Goal: Transaction & Acquisition: Purchase product/service

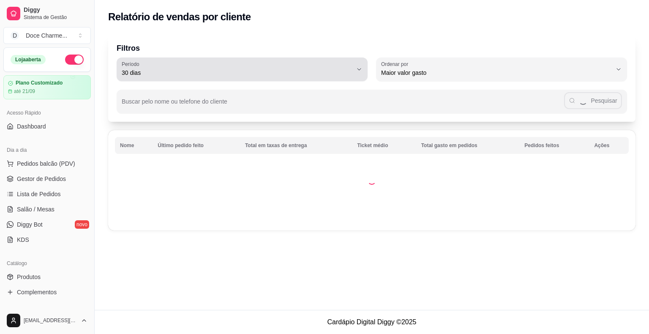
select select "30"
select select "HIGHEST_TOTAL_SPENT_WITH_ORDERS"
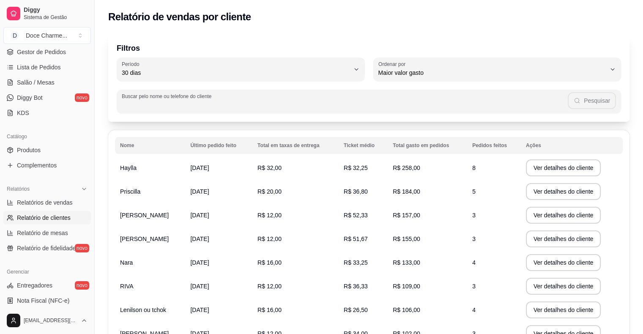
click at [221, 102] on input "Buscar pelo nome ou telefone do cliente" at bounding box center [345, 105] width 446 height 8
type input "c"
type input "riv"
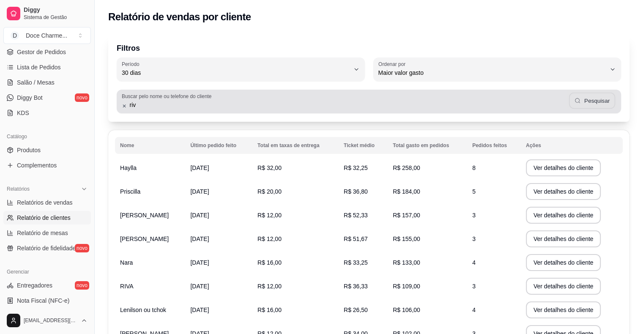
click at [582, 100] on button "Pesquisar" at bounding box center [592, 101] width 46 height 16
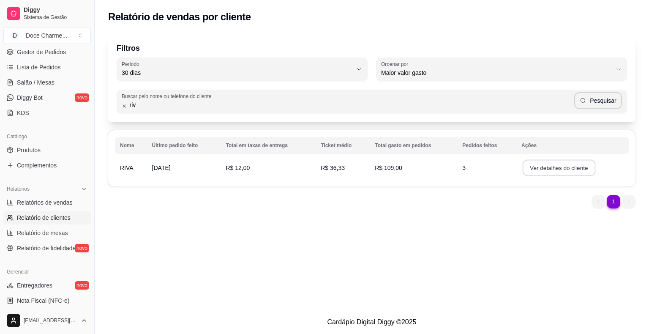
click at [528, 172] on button "Ver detalhes do cliente" at bounding box center [559, 168] width 73 height 16
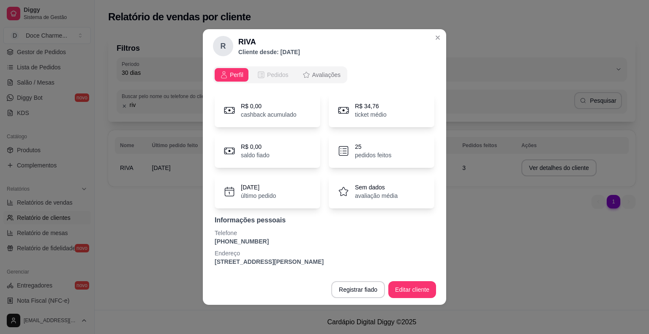
click at [273, 74] on span "Pedidos" at bounding box center [278, 75] width 22 height 8
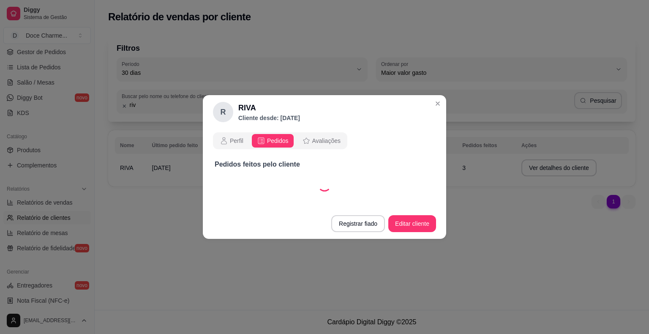
select select "30"
select select "ALL"
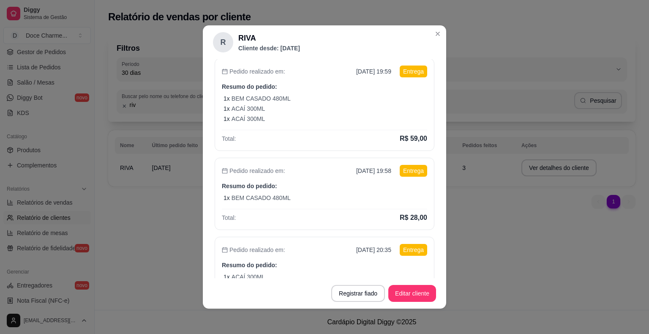
scroll to position [42, 0]
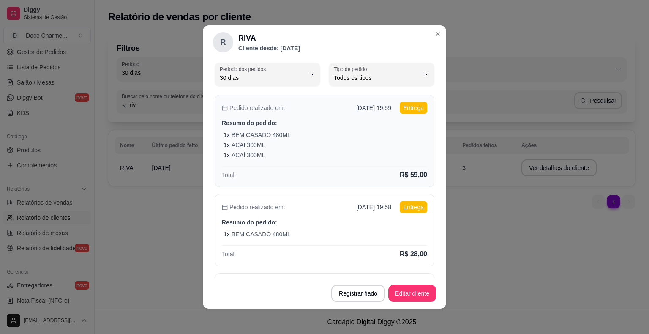
click at [402, 107] on p "Entrega" at bounding box center [413, 108] width 27 height 12
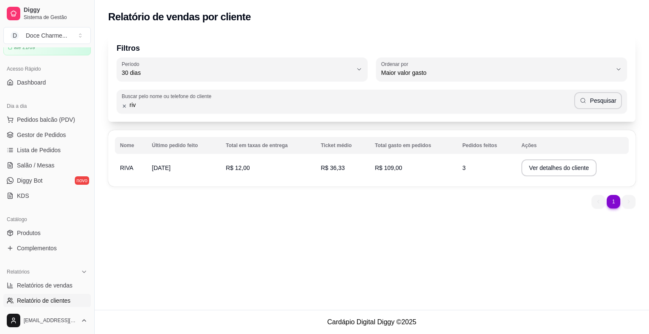
scroll to position [0, 0]
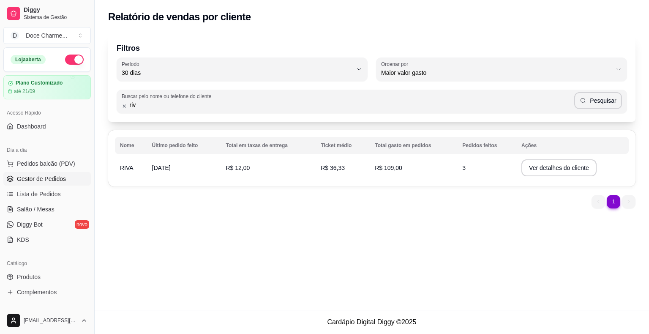
click at [45, 180] on span "Gestor de Pedidos" at bounding box center [41, 179] width 49 height 8
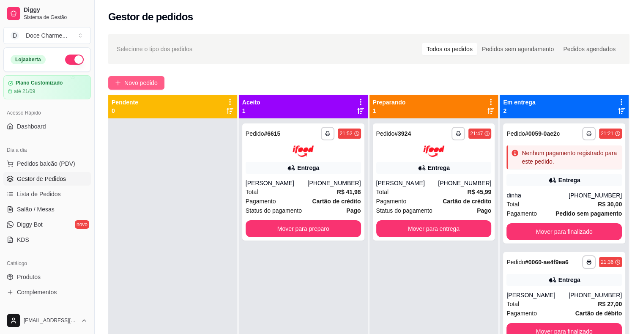
click at [157, 80] on span "Novo pedido" at bounding box center [140, 82] width 33 height 9
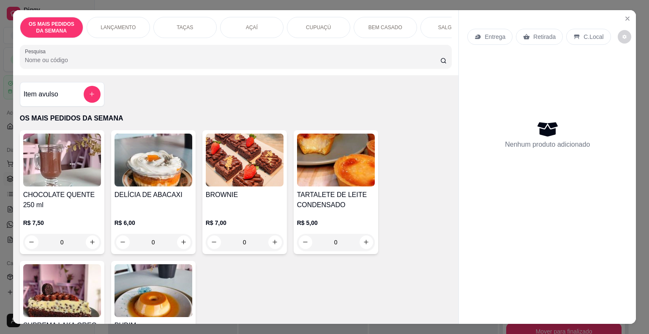
click at [488, 33] on p "Entrega" at bounding box center [495, 37] width 21 height 8
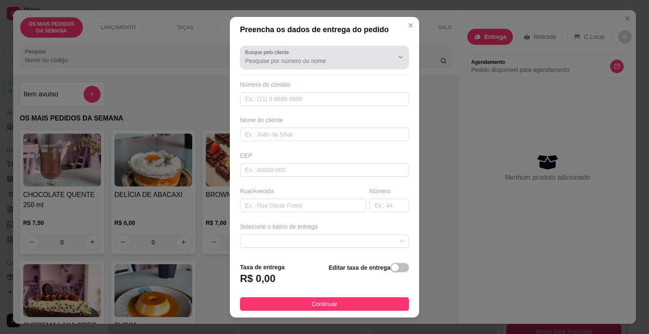
click at [320, 55] on div at bounding box center [324, 57] width 159 height 17
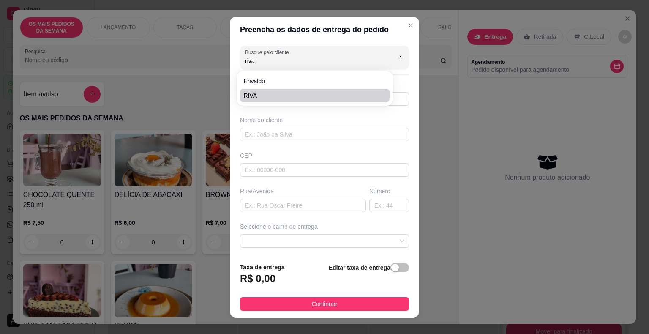
click at [251, 96] on span "RIVA" at bounding box center [310, 95] width 134 height 8
type input "RIVA"
type input "81981443299"
type input "RIVA"
type input "RUA [PERSON_NAME]"
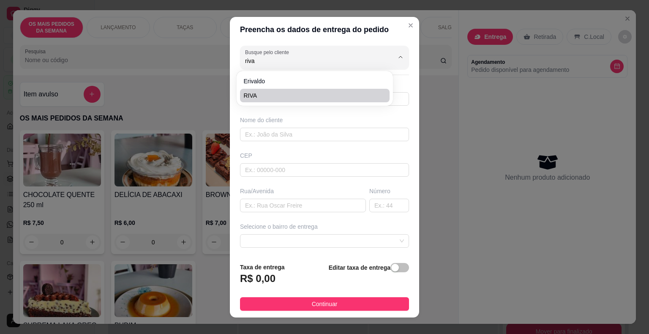
type input "136"
type input "Jaboatão dos Guararapes"
type input "PROXIMO AO PISCINÇAO"
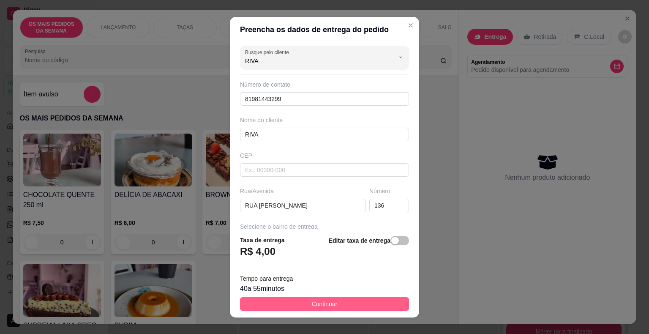
type input "RIVA"
click at [331, 303] on button "Continuar" at bounding box center [324, 304] width 169 height 14
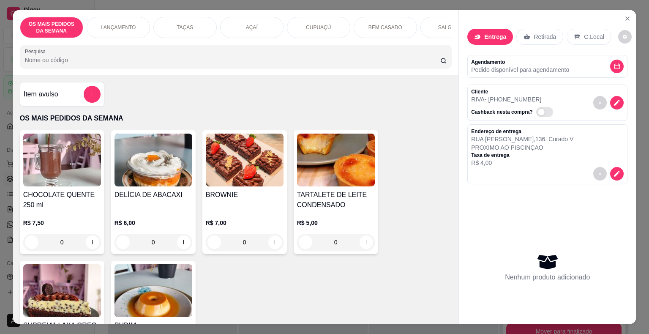
click at [377, 27] on p "BEM CASADO" at bounding box center [386, 27] width 34 height 7
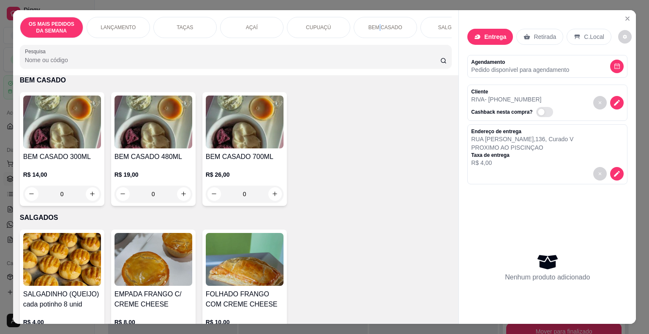
scroll to position [20, 0]
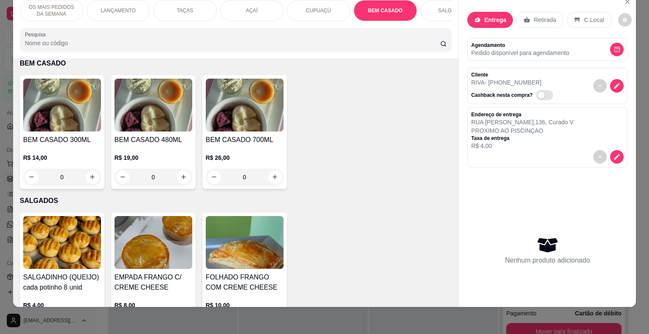
click at [167, 139] on h4 "BEM CASADO 480ML" at bounding box center [154, 140] width 78 height 10
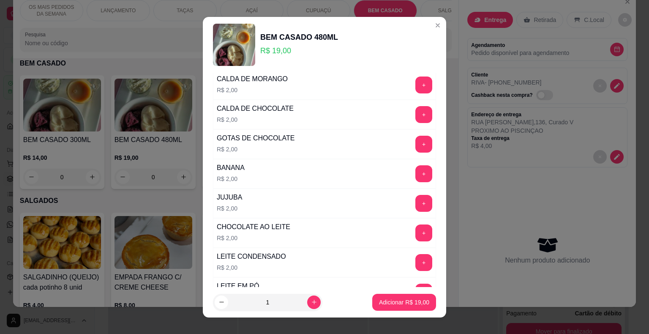
scroll to position [409, 0]
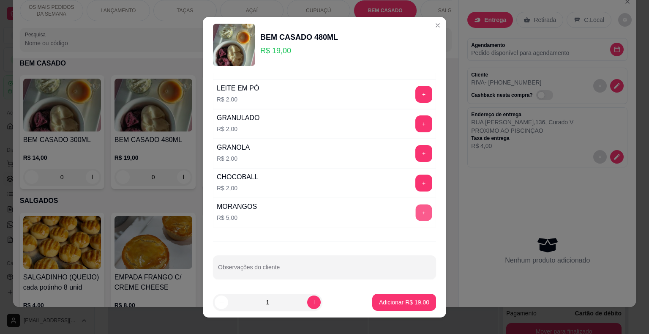
click at [416, 212] on button "+" at bounding box center [424, 212] width 16 height 16
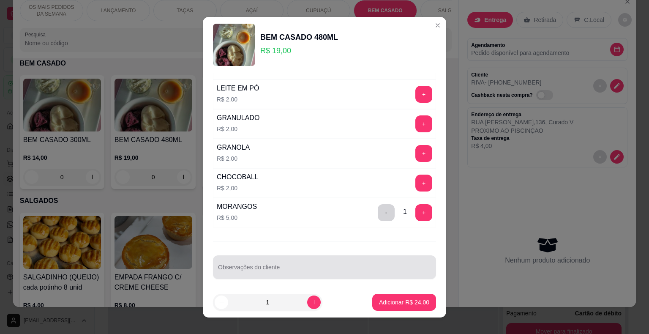
click at [298, 262] on div at bounding box center [324, 267] width 213 height 17
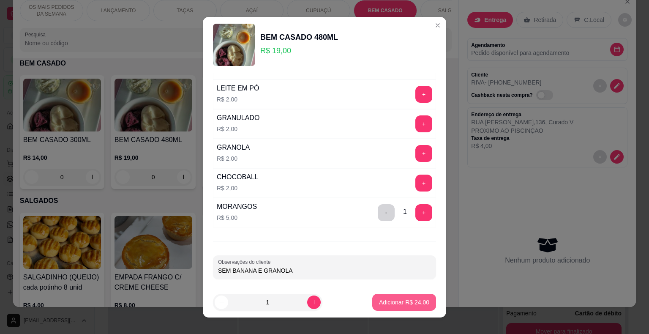
type input "SEM BANANA E GRANOLA"
click at [388, 299] on p "Adicionar R$ 24,00" at bounding box center [404, 302] width 49 height 8
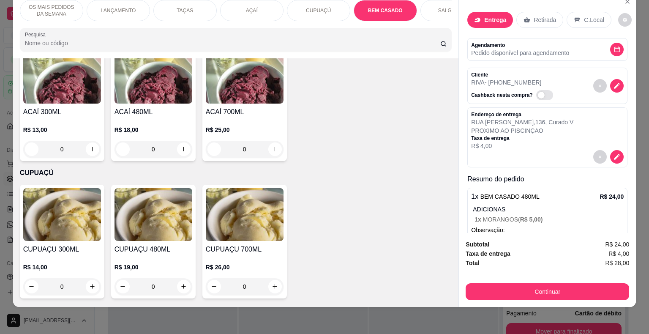
scroll to position [1102, 0]
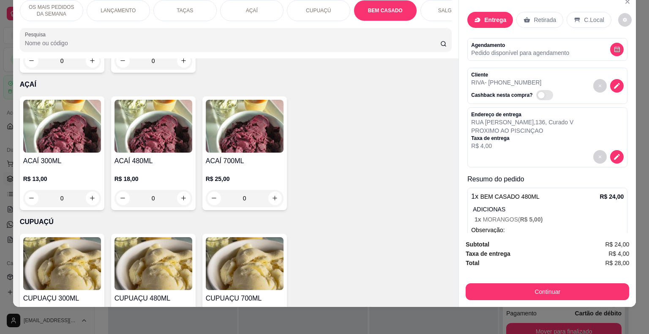
click at [64, 125] on img at bounding box center [62, 126] width 78 height 53
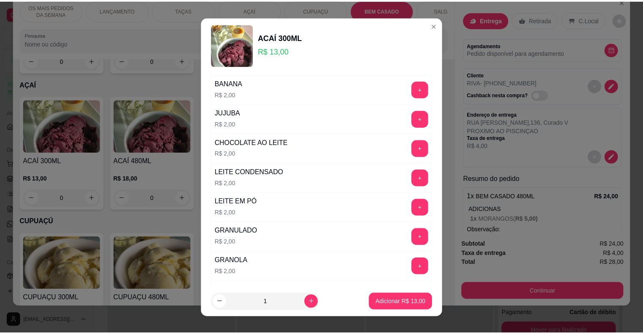
scroll to position [409, 0]
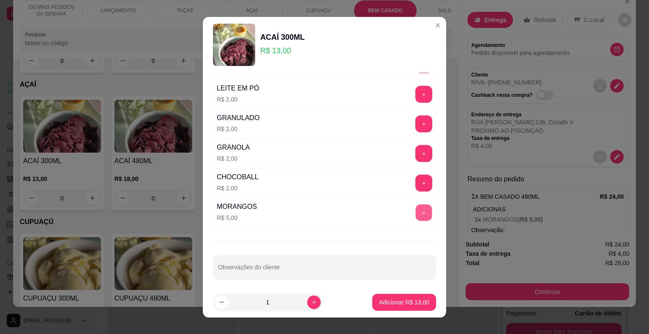
click at [416, 212] on button "+" at bounding box center [424, 212] width 16 height 16
click at [285, 268] on input "Observações do cliente" at bounding box center [324, 270] width 213 height 8
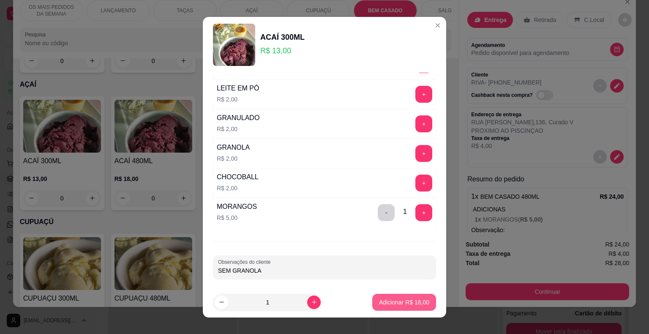
type input "SEM GRANOLA"
click at [380, 299] on p "Adicionar R$ 18,00" at bounding box center [404, 302] width 49 height 8
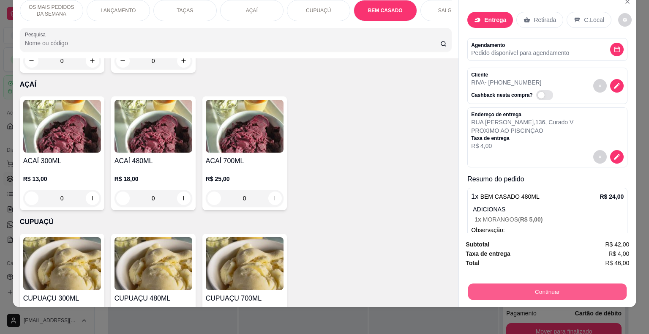
click at [501, 287] on button "Continuar" at bounding box center [547, 292] width 159 height 16
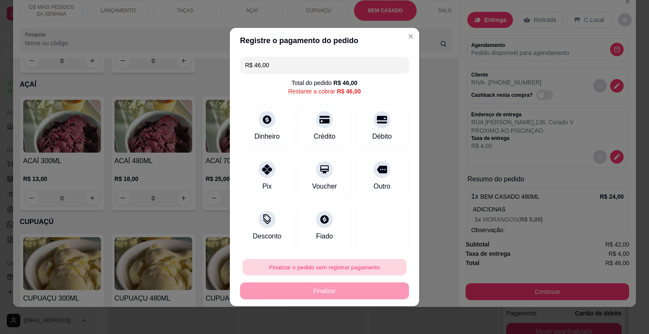
click at [359, 267] on button "Finalizar o pedido sem registrar pagamento" at bounding box center [325, 267] width 164 height 16
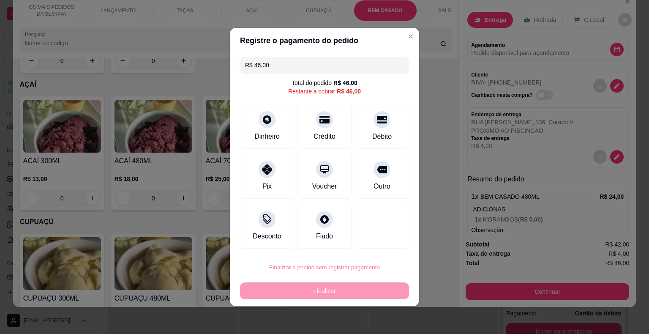
click at [383, 242] on button "Confirmar" at bounding box center [376, 243] width 31 height 13
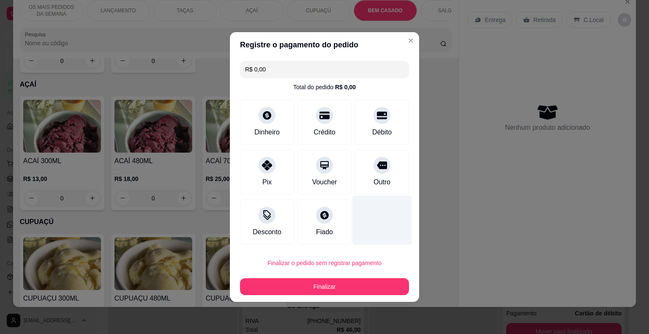
type input "R$ 0,00"
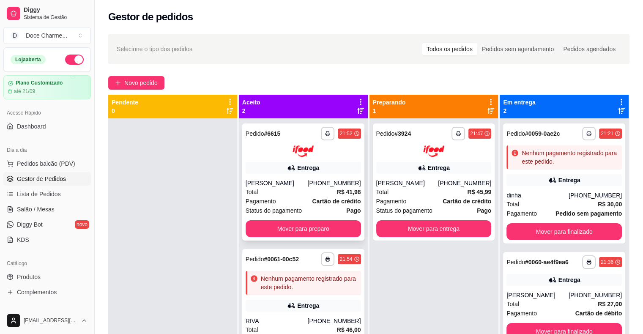
scroll to position [24, 0]
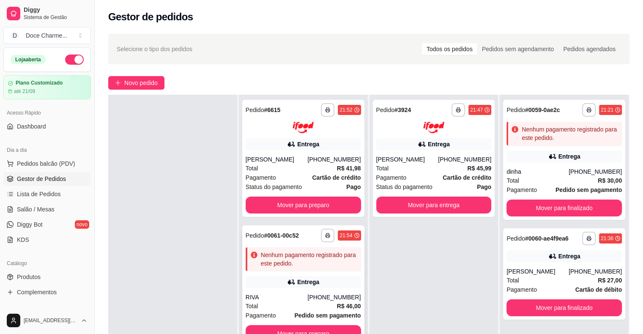
click at [299, 234] on div "**********" at bounding box center [303, 236] width 115 height 14
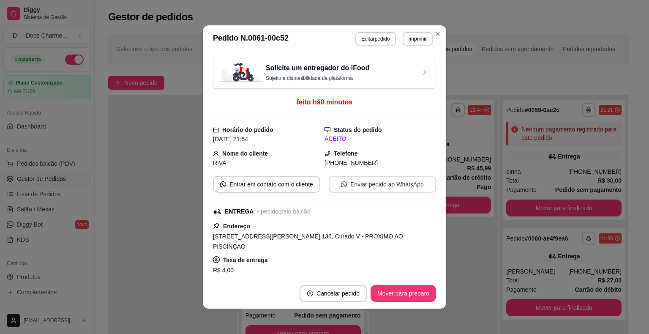
click at [382, 180] on button "Enviar pedido ao WhatsApp" at bounding box center [382, 184] width 107 height 17
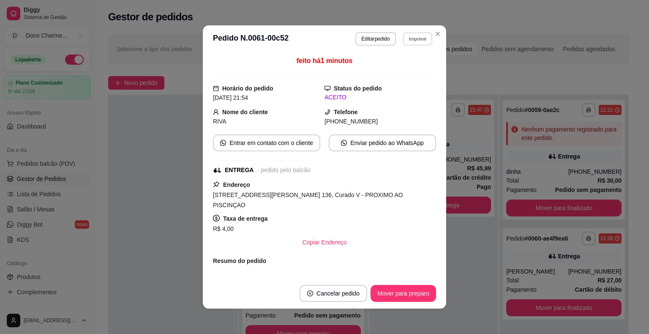
click at [415, 42] on button "Imprimir" at bounding box center [417, 38] width 29 height 13
click at [404, 71] on button "COZINHA" at bounding box center [399, 68] width 59 height 13
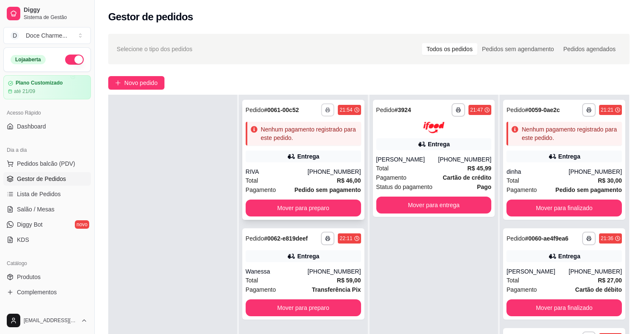
click at [325, 111] on icon "button" at bounding box center [327, 109] width 5 height 5
click at [301, 158] on button "DELIVERY" at bounding box center [302, 157] width 61 height 14
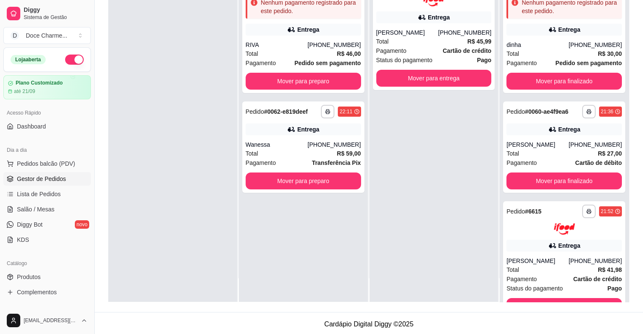
scroll to position [0, 0]
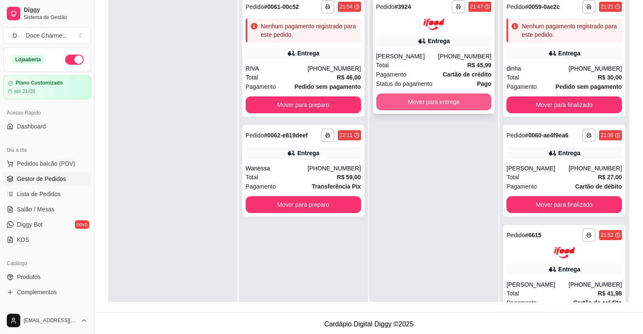
click at [466, 105] on button "Mover para entrega" at bounding box center [433, 101] width 115 height 17
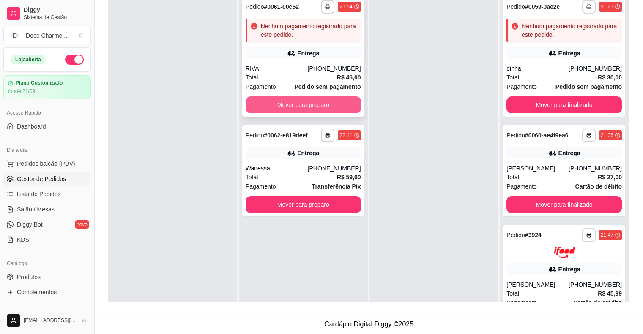
click at [350, 97] on button "Mover para preparo" at bounding box center [303, 104] width 115 height 17
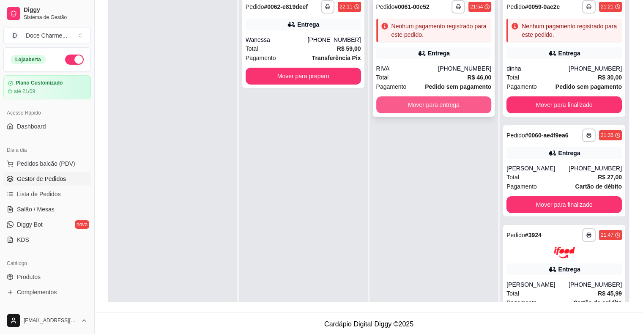
click at [413, 103] on button "Mover para entrega" at bounding box center [433, 104] width 115 height 17
